Goal: Find specific page/section: Find specific page/section

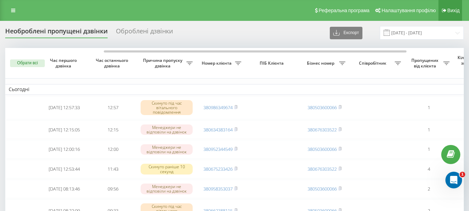
scroll to position [0, 59]
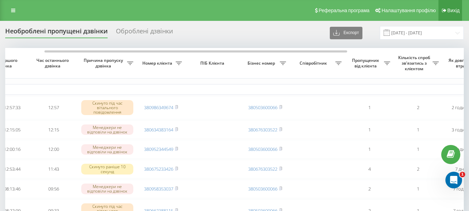
click at [449, 11] on span "Вихід" at bounding box center [454, 11] width 12 height 6
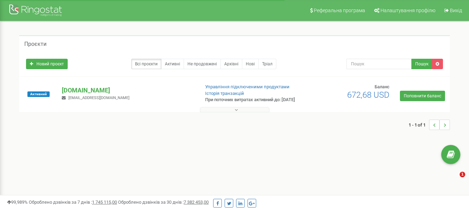
click at [238, 112] on button at bounding box center [234, 109] width 69 height 5
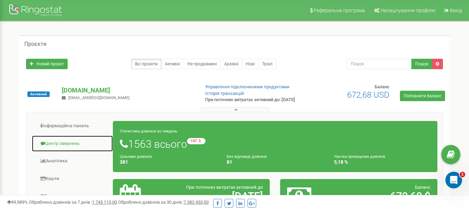
click at [72, 147] on link "Центр звернень" at bounding box center [73, 143] width 82 height 17
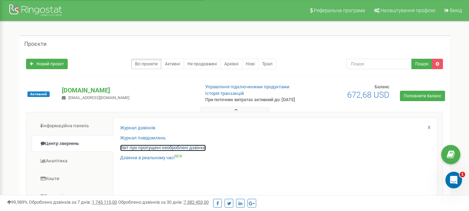
click at [176, 151] on link "Звіт про пропущені необроблені дзвінки" at bounding box center [163, 147] width 86 height 7
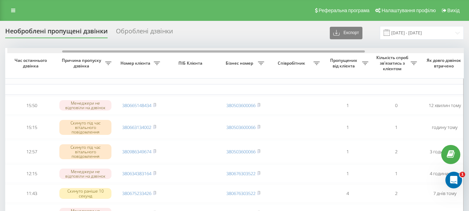
scroll to position [0, 84]
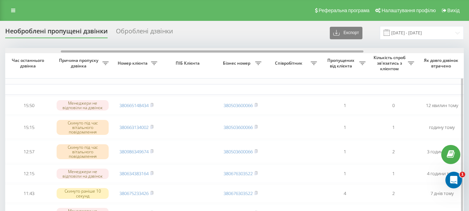
drag, startPoint x: 253, startPoint y: 51, endPoint x: 309, endPoint y: 53, distance: 55.6
click at [309, 53] on div at bounding box center [234, 50] width 459 height 5
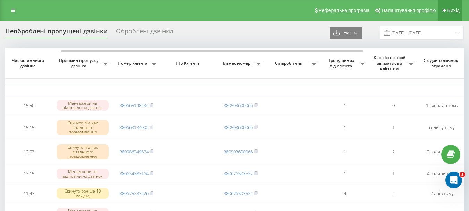
click at [457, 10] on span "Вихід" at bounding box center [454, 11] width 12 height 6
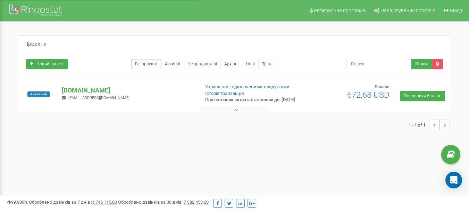
click at [234, 112] on button at bounding box center [234, 109] width 69 height 5
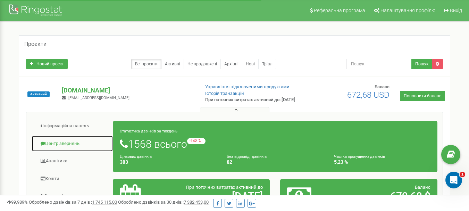
click at [89, 151] on link "Центр звернень" at bounding box center [73, 143] width 82 height 17
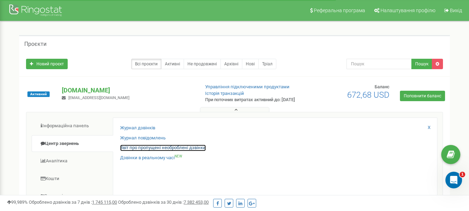
click at [181, 151] on link "Звіт про пропущені необроблені дзвінки" at bounding box center [163, 147] width 86 height 7
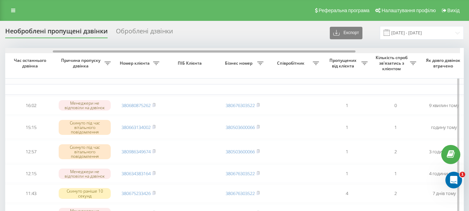
scroll to position [0, 82]
drag, startPoint x: 242, startPoint y: 51, endPoint x: 296, endPoint y: 48, distance: 54.6
click at [296, 48] on div at bounding box center [230, 50] width 459 height 5
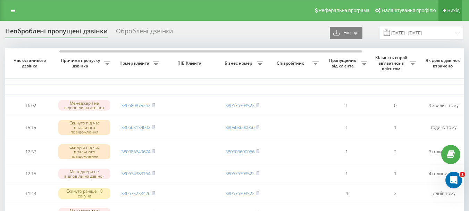
click at [449, 11] on span "Вихід" at bounding box center [454, 11] width 12 height 6
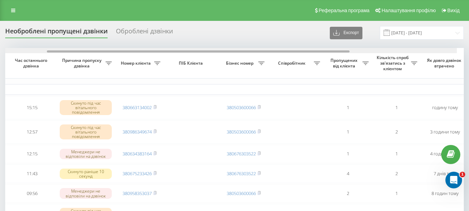
scroll to position [0, 84]
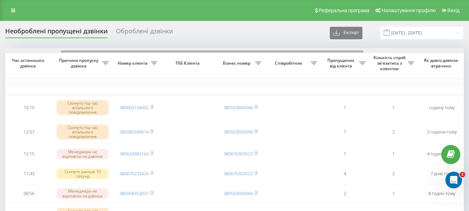
drag, startPoint x: 210, startPoint y: 52, endPoint x: 266, endPoint y: 52, distance: 55.6
click at [266, 52] on div at bounding box center [212, 51] width 303 height 2
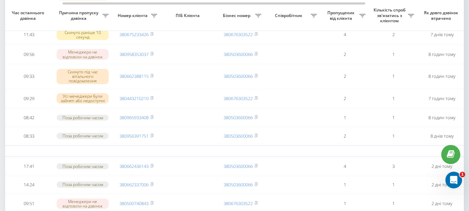
scroll to position [0, 0]
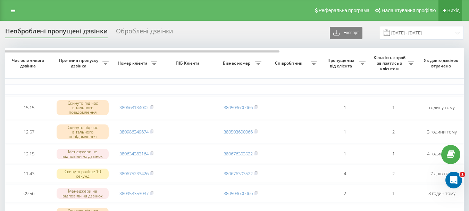
click at [458, 10] on span "Вихід" at bounding box center [454, 11] width 12 height 6
